Goal: Navigation & Orientation: Find specific page/section

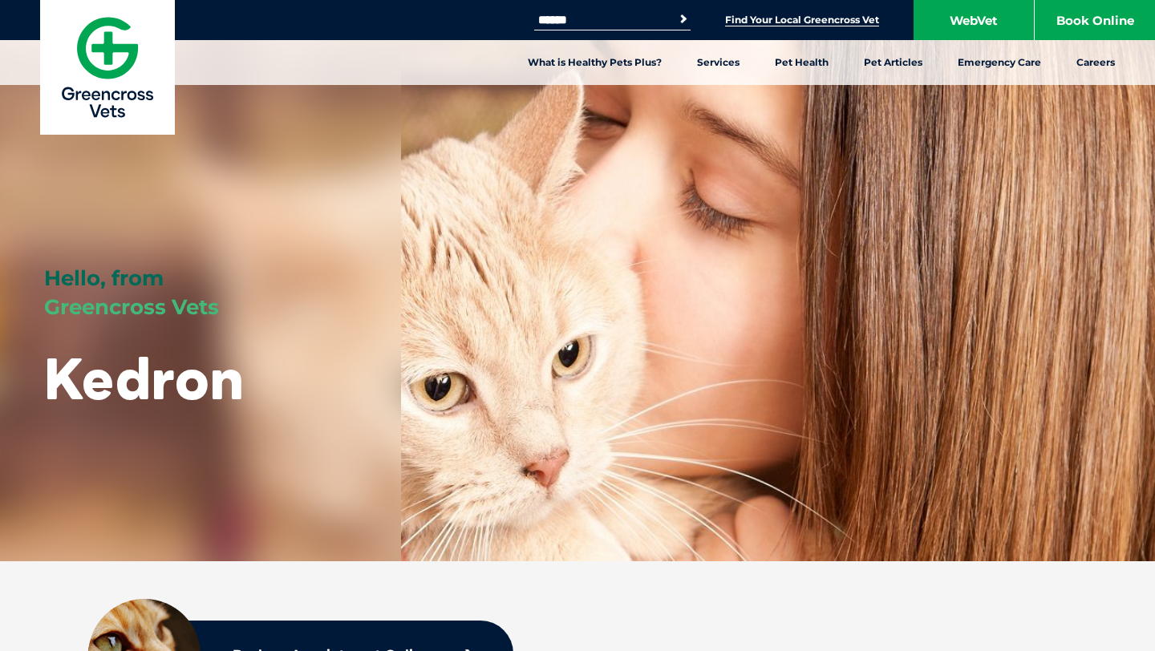
click at [679, 14] on link "Find Your Local Greencross Vet" at bounding box center [802, 20] width 154 height 13
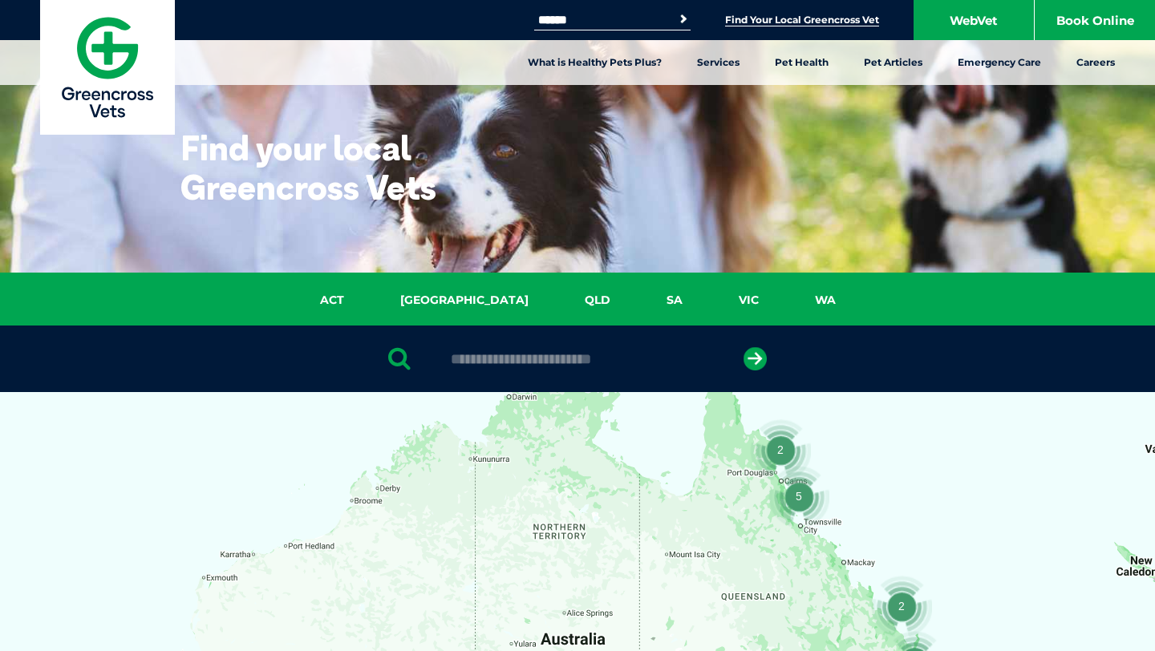
click at [573, 363] on input "text" at bounding box center [577, 359] width 269 height 16
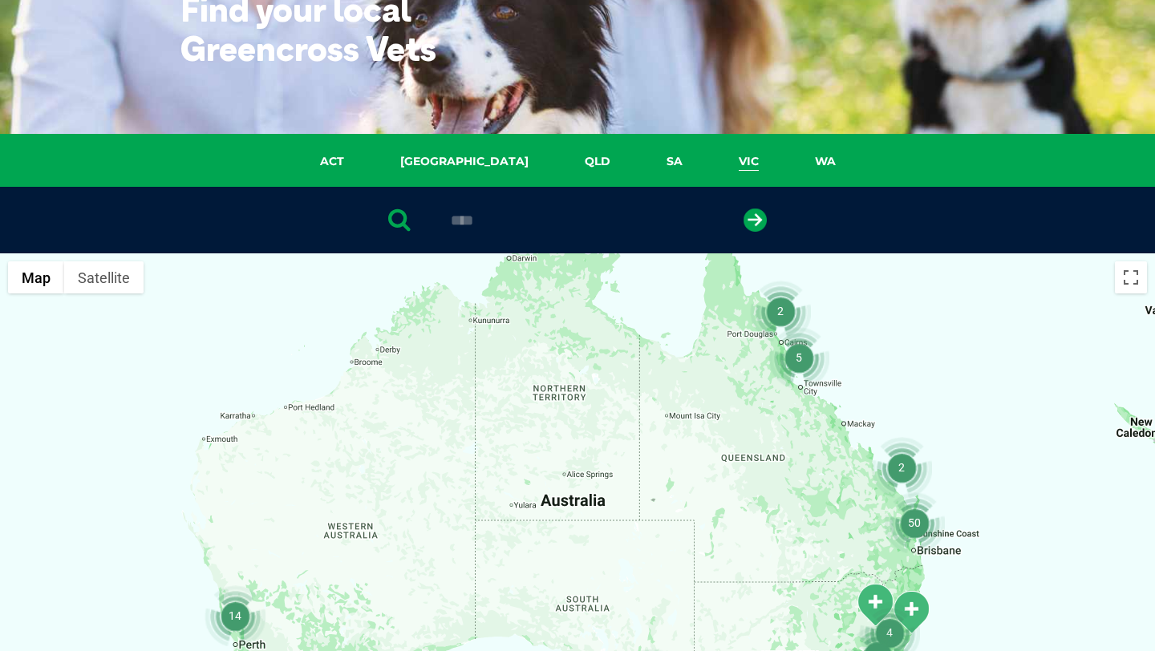
scroll to position [144, 0]
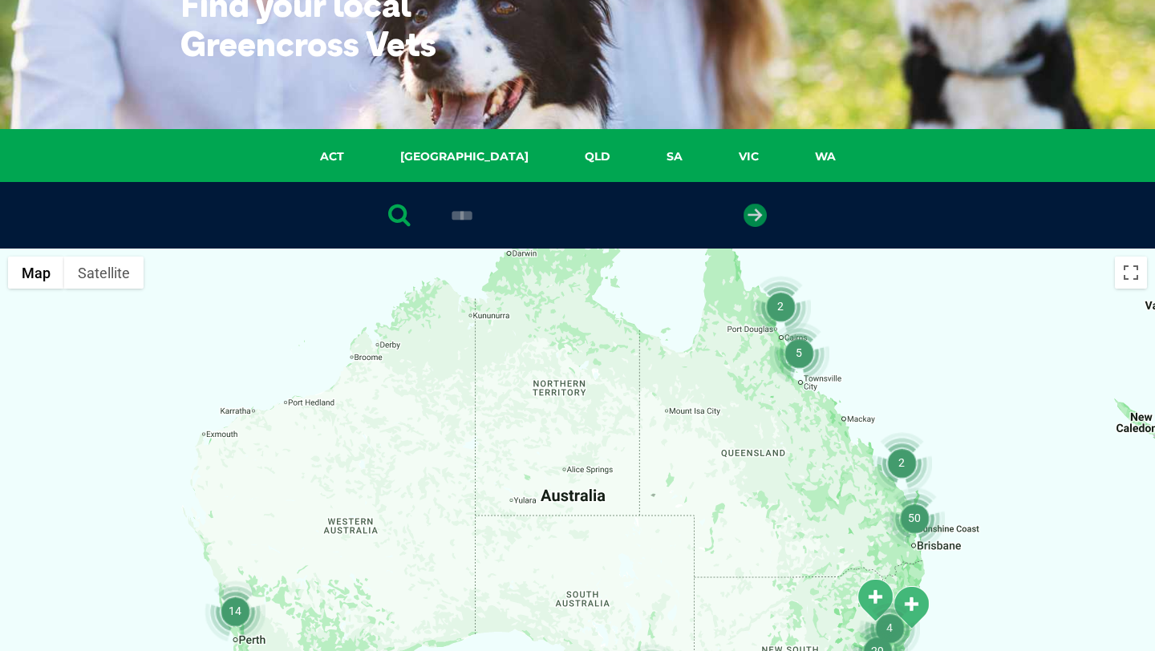
type input "****"
click at [756, 213] on icon "submit" at bounding box center [755, 215] width 23 height 23
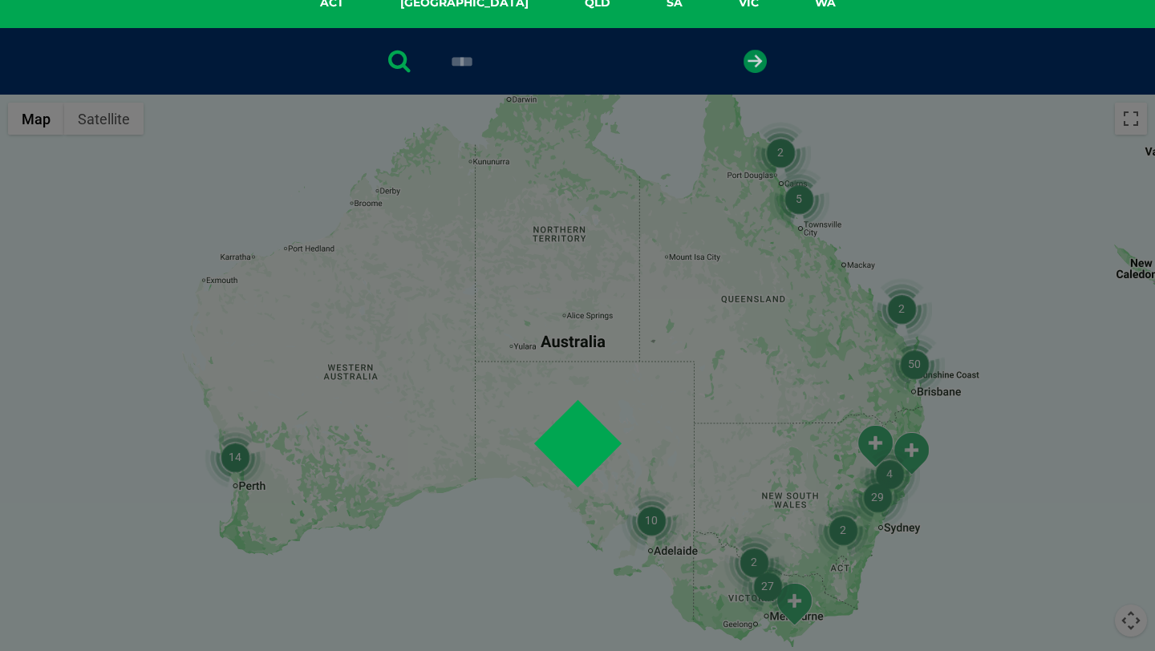
scroll to position [311, 0]
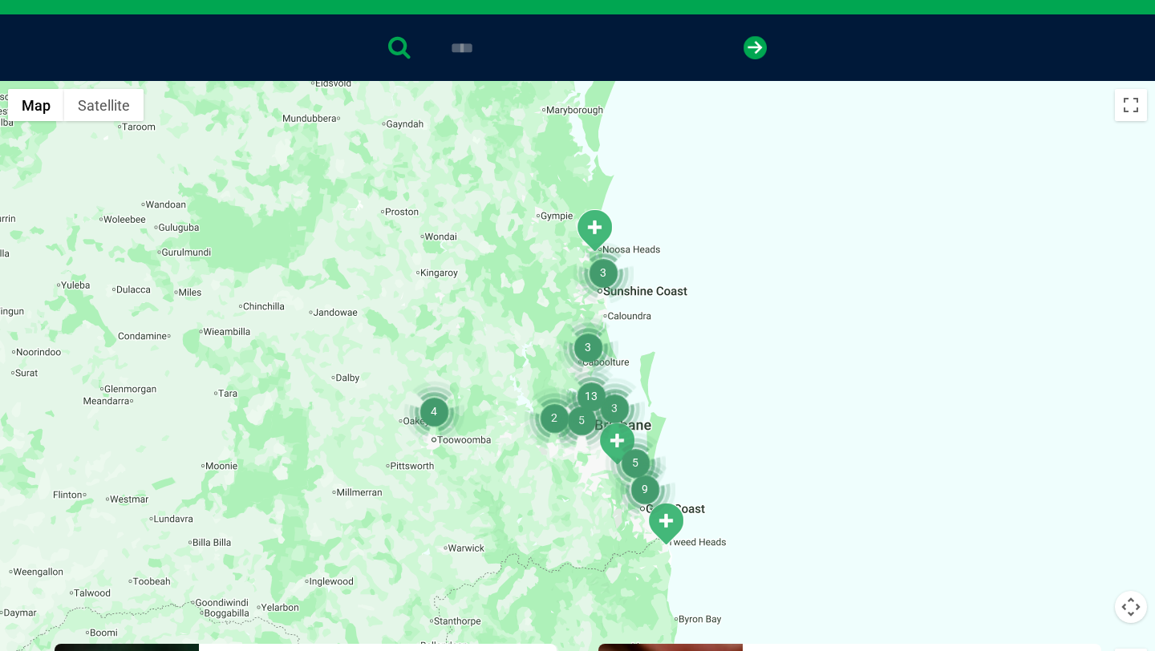
drag, startPoint x: 543, startPoint y: 353, endPoint x: 509, endPoint y: 237, distance: 121.3
click at [509, 237] on div at bounding box center [577, 390] width 1155 height 619
click at [585, 390] on img "13" at bounding box center [591, 396] width 61 height 61
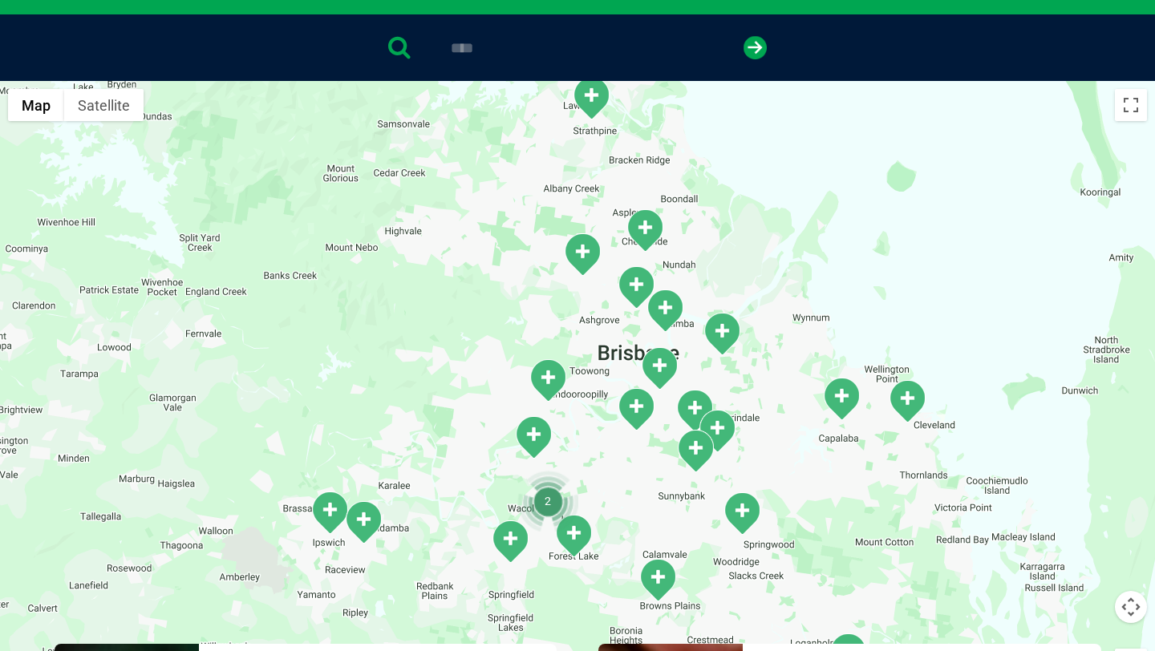
drag, startPoint x: 724, startPoint y: 421, endPoint x: 775, endPoint y: 325, distance: 108.7
click at [775, 325] on div "To navigate, press the arrow keys." at bounding box center [577, 390] width 1155 height 619
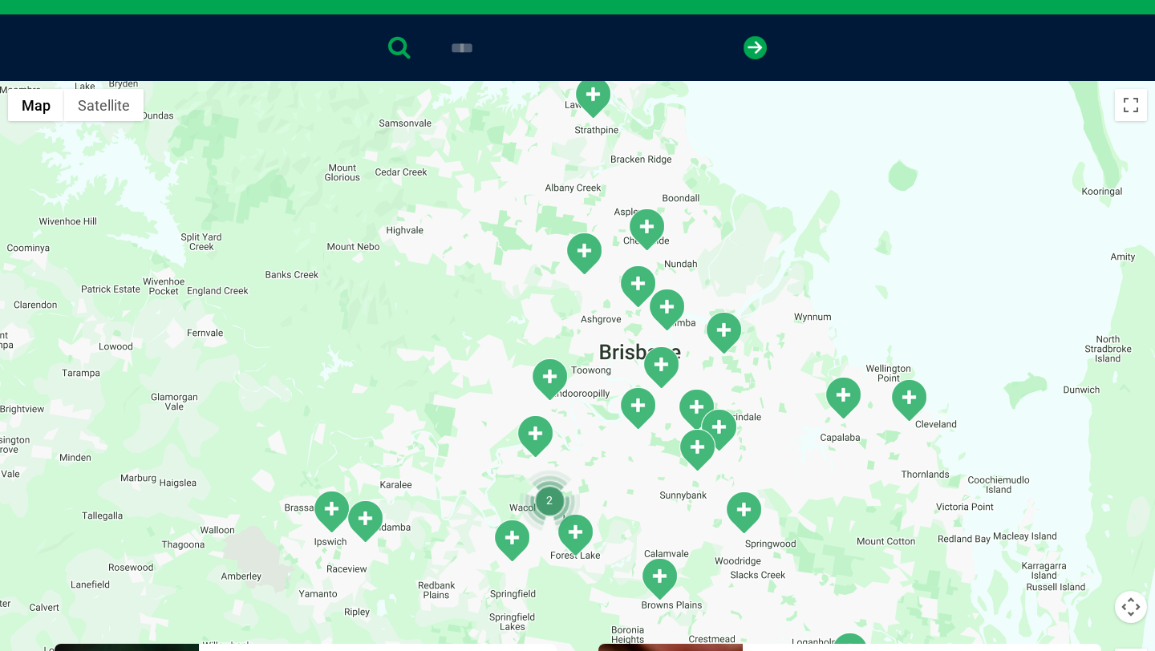
click at [587, 257] on img "Mitchelton" at bounding box center [584, 254] width 40 height 44
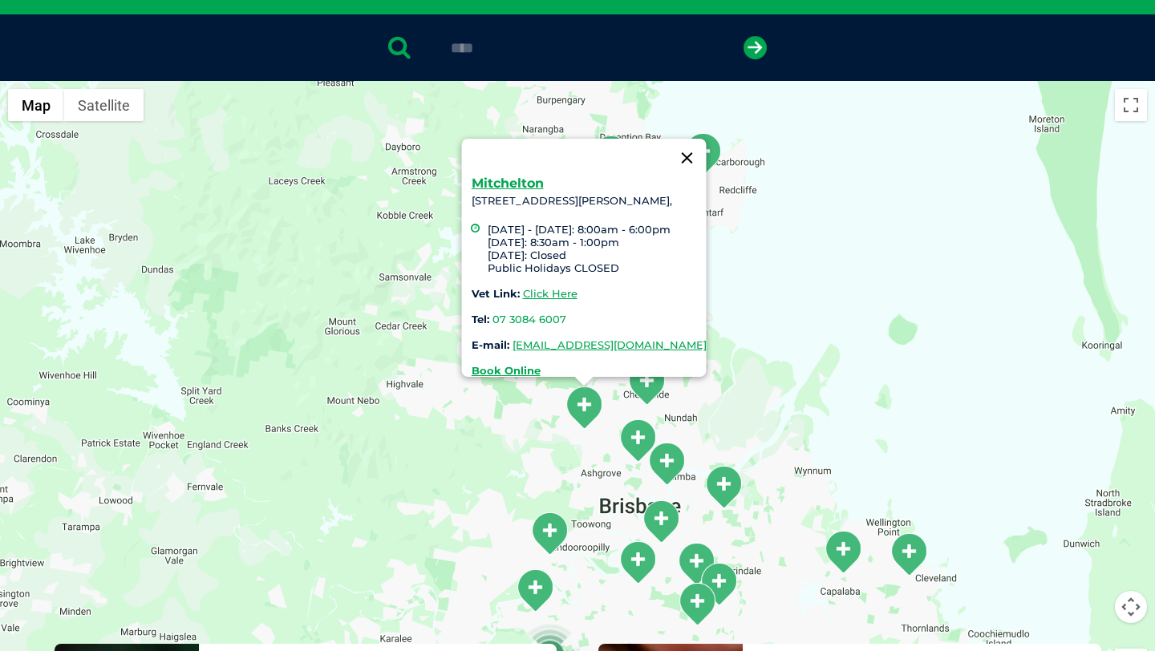
click at [707, 144] on button "Close" at bounding box center [687, 158] width 38 height 38
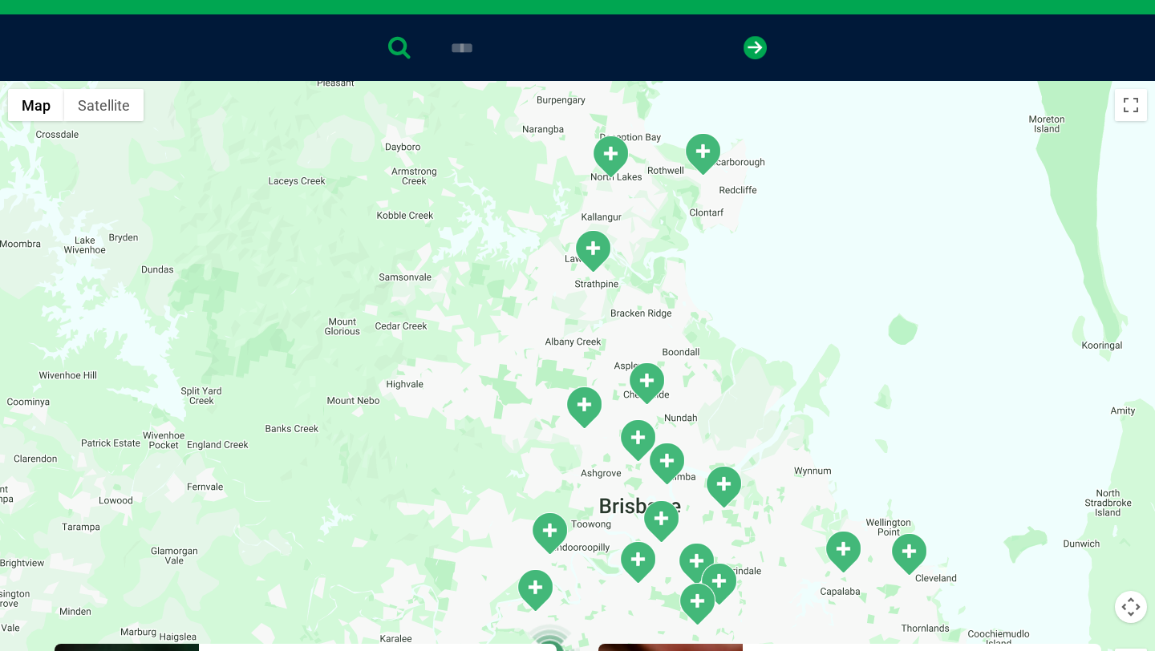
click at [643, 436] on img "Windsor" at bounding box center [638, 441] width 40 height 44
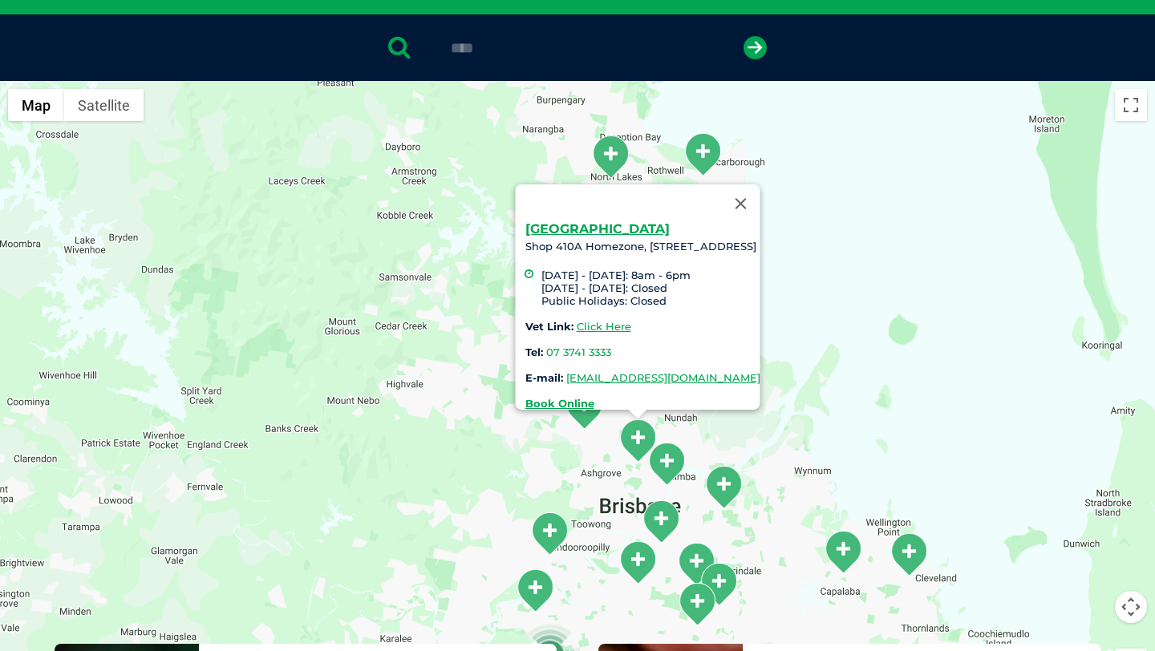
click at [489, 466] on div "[GEOGRAPHIC_DATA] 410A Homezone, [STREET_ADDRESS] [DATE] - [DATE]: 8am - 6pm [D…" at bounding box center [577, 390] width 1155 height 619
click at [602, 479] on div "[GEOGRAPHIC_DATA] 410A Homezone, [STREET_ADDRESS] [DATE] - [DATE]: 8am - 6pm [D…" at bounding box center [577, 390] width 1155 height 619
click at [760, 197] on button "Close" at bounding box center [741, 203] width 38 height 38
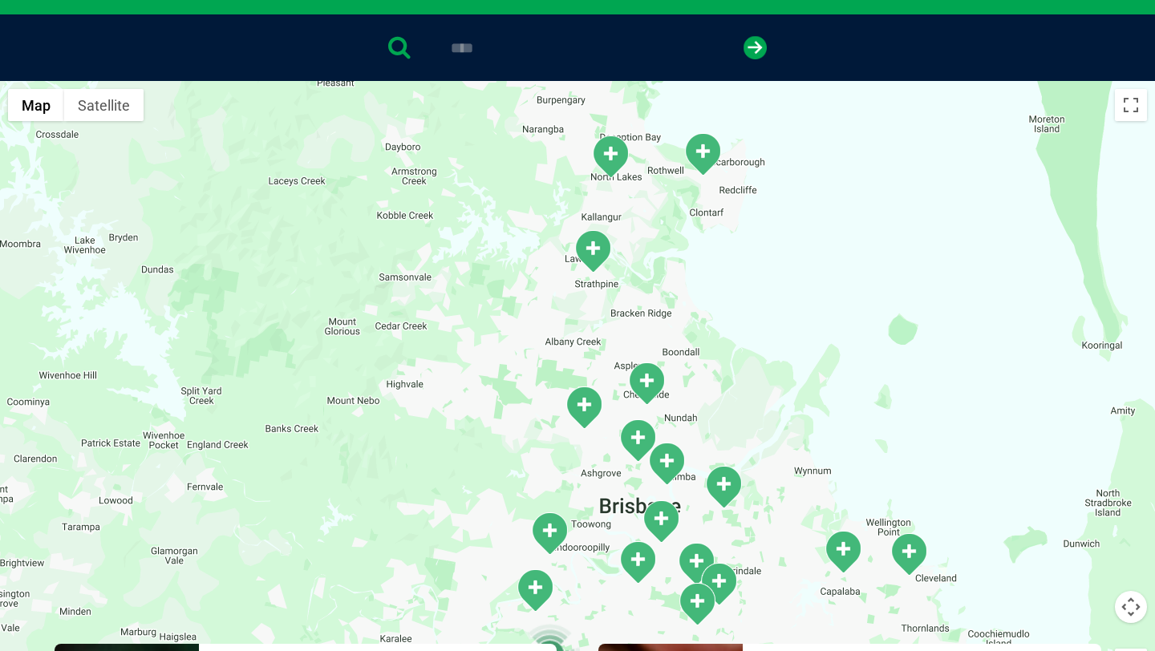
click at [589, 411] on img "Mitchelton" at bounding box center [584, 408] width 40 height 44
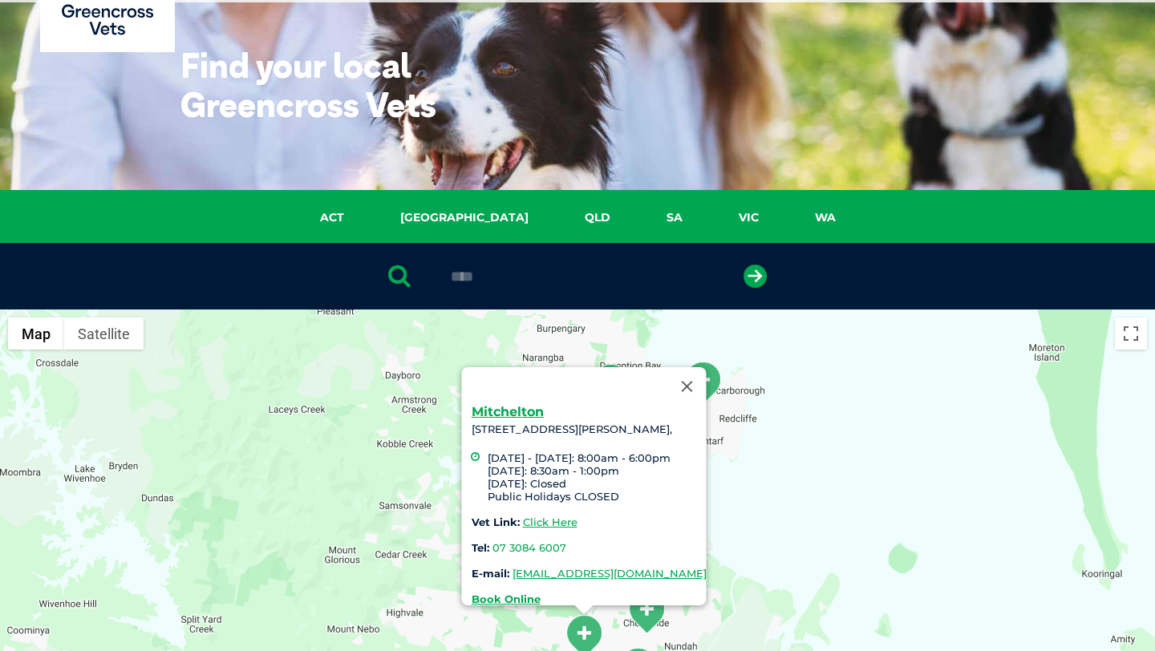
scroll to position [0, 0]
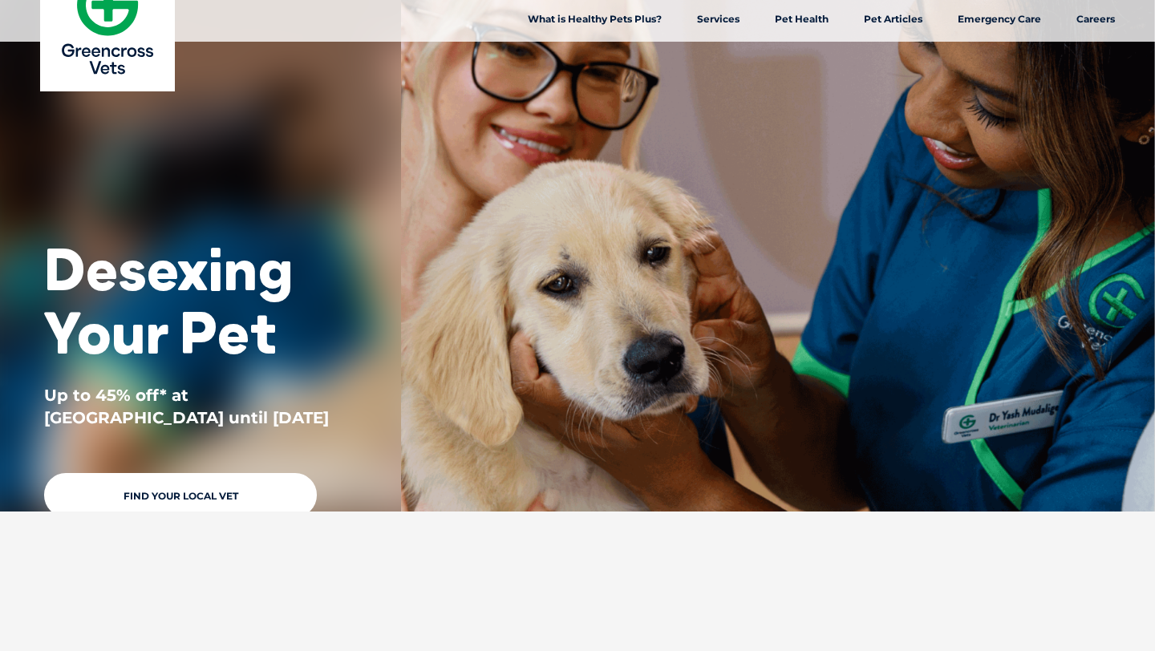
scroll to position [43, 0]
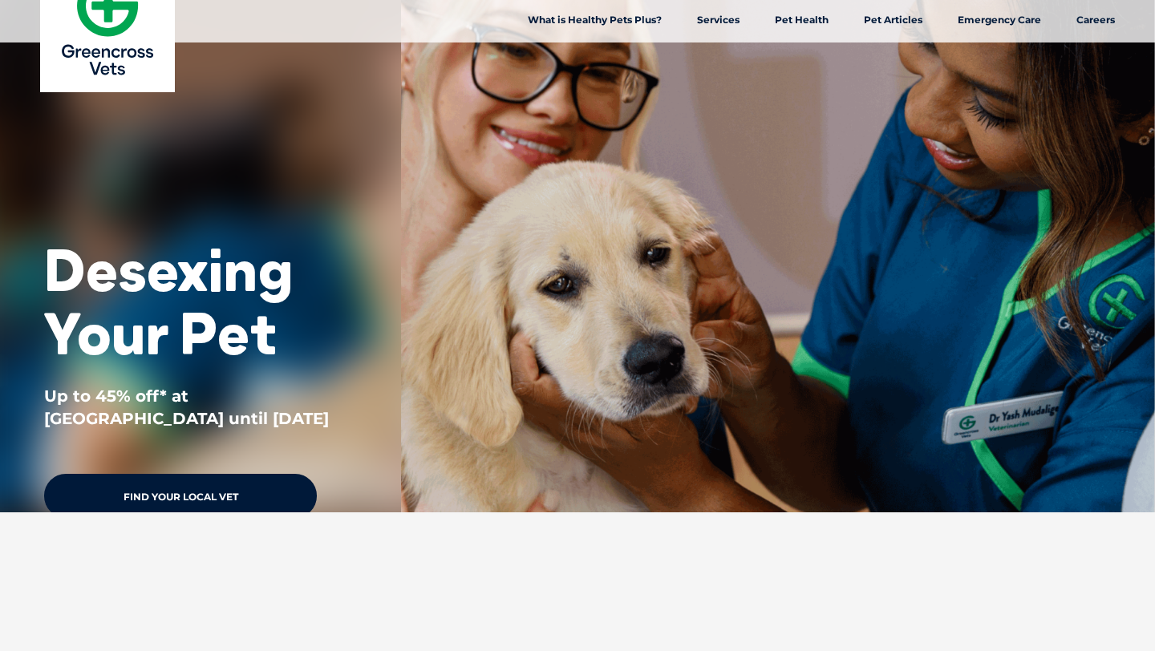
click at [247, 489] on link "Find Your Local Vet" at bounding box center [180, 496] width 273 height 44
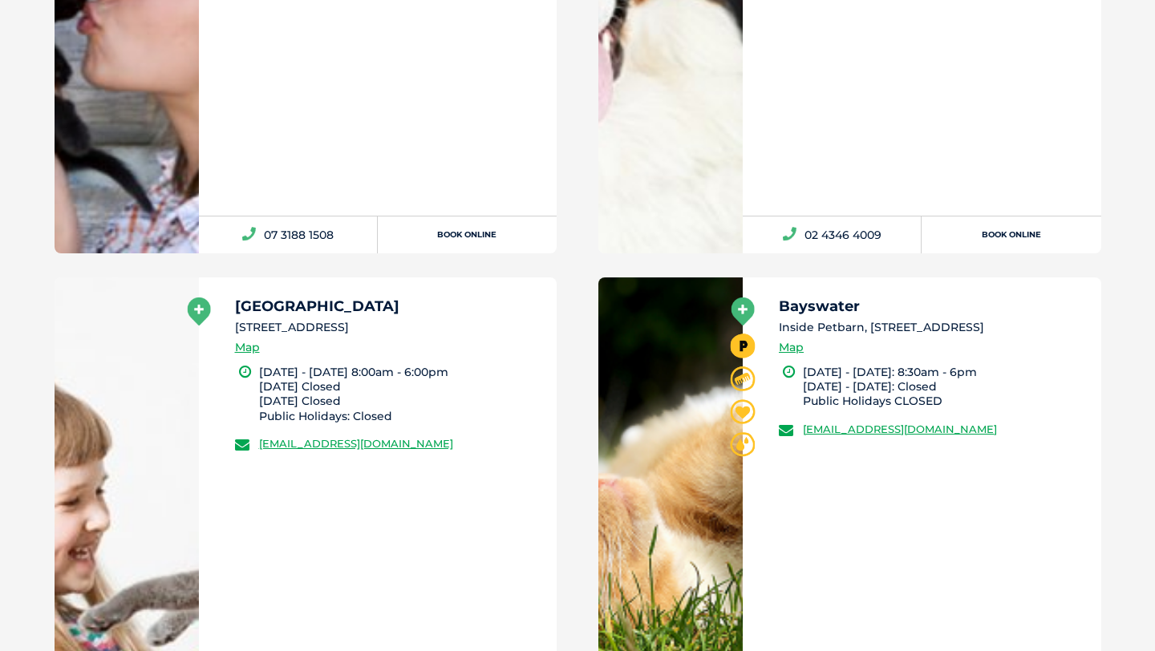
scroll to position [13995, 0]
